Goal: Check status: Check status

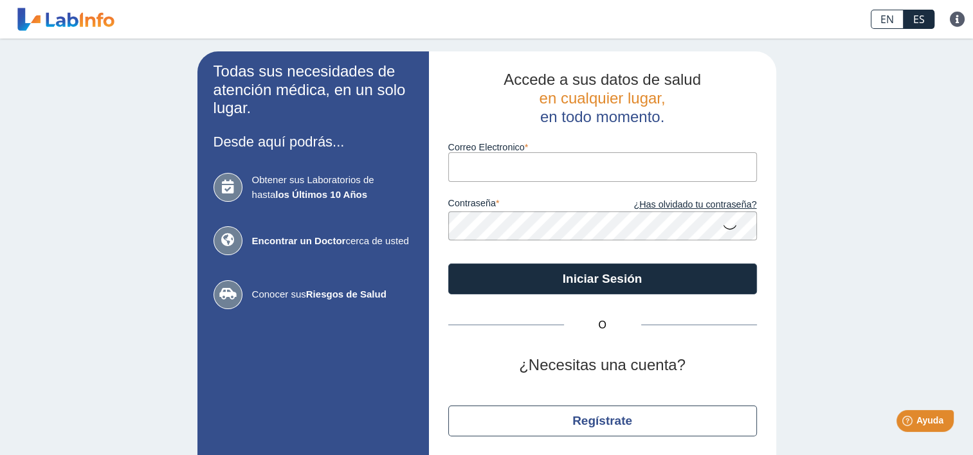
click at [517, 160] on input "Correo Electronico" at bounding box center [602, 166] width 309 height 29
click at [600, 142] on label "Correo Electronico" at bounding box center [602, 147] width 309 height 10
click at [600, 152] on input "Correo Electronico" at bounding box center [602, 166] width 309 height 29
